Goal: Communication & Community: Answer question/provide support

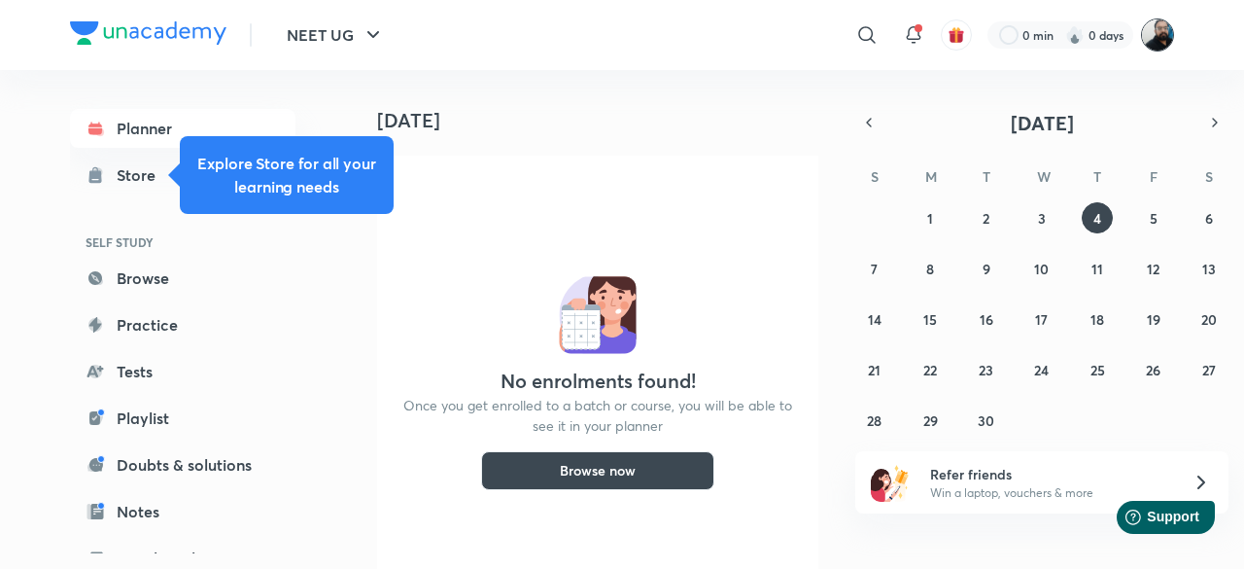
click at [1165, 39] on img at bounding box center [1157, 34] width 33 height 33
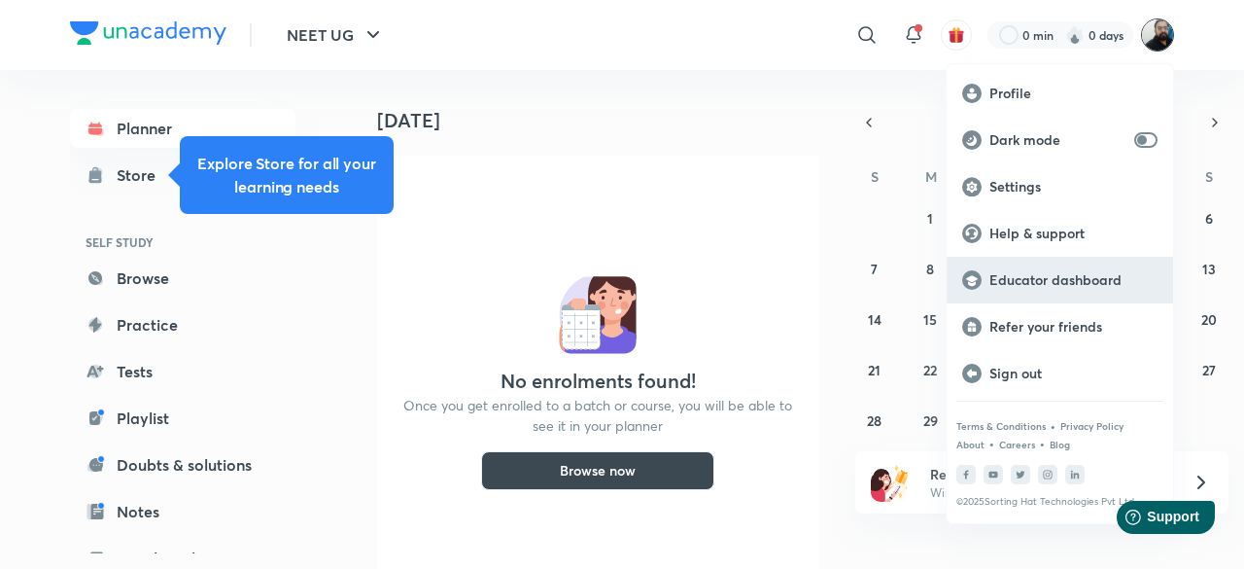
click at [1052, 274] on p "Educator dashboard" at bounding box center [1074, 279] width 168 height 17
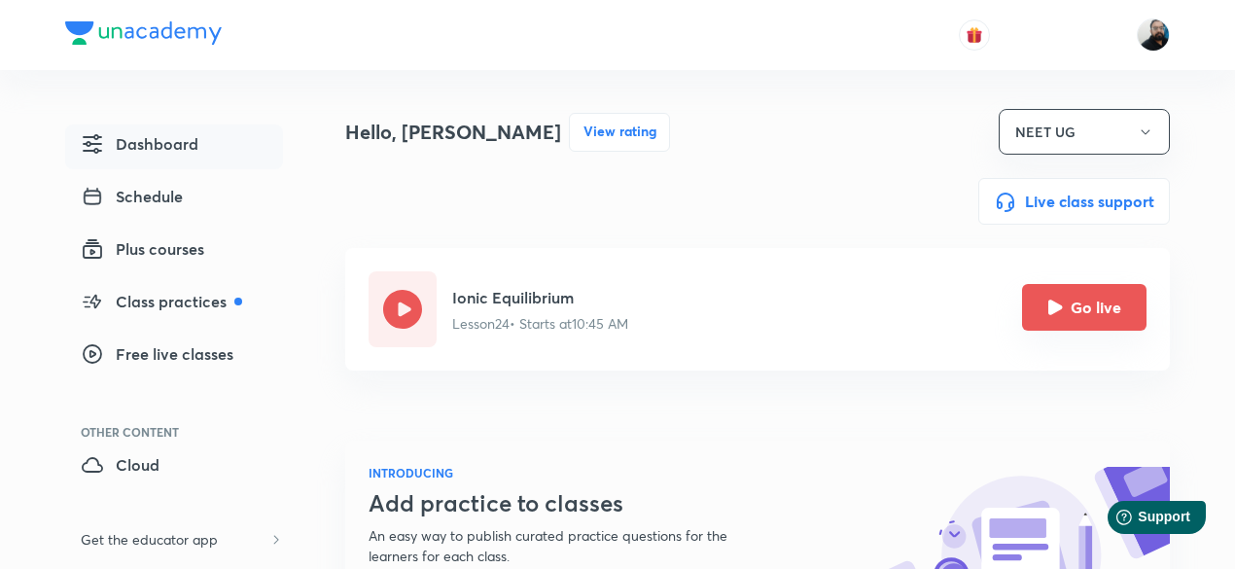
click at [1058, 309] on icon "Go live" at bounding box center [1055, 306] width 15 height 15
